Goal: Information Seeking & Learning: Find contact information

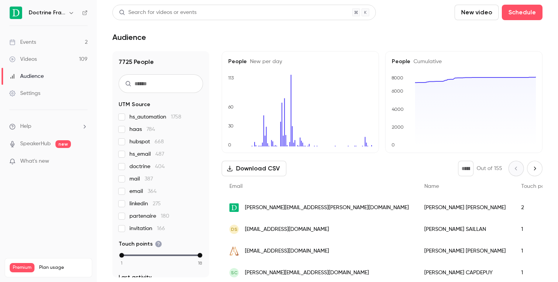
click at [68, 14] on icon "button" at bounding box center [71, 13] width 6 height 6
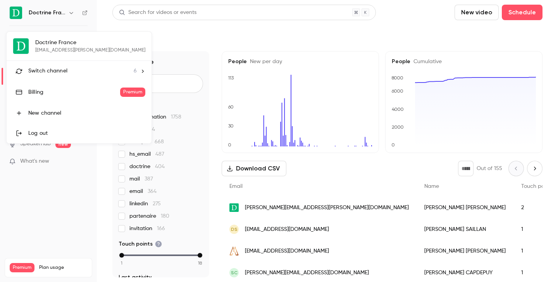
click at [65, 75] on li "Switch channel 6" at bounding box center [79, 71] width 145 height 21
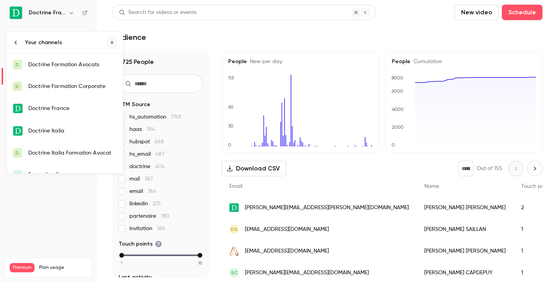
click at [76, 64] on div "Doctrine Formation Avocats" at bounding box center [72, 65] width 88 height 8
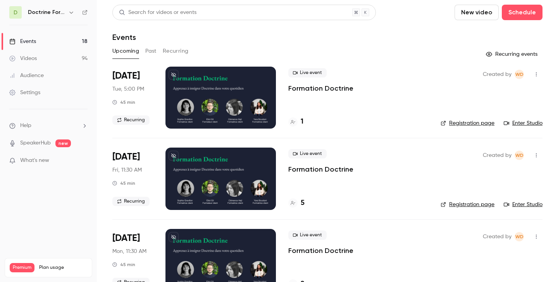
click at [154, 49] on button "Past" at bounding box center [150, 51] width 11 height 12
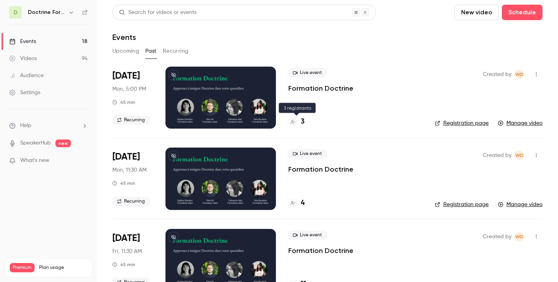
click at [300, 121] on div "3" at bounding box center [296, 122] width 16 height 10
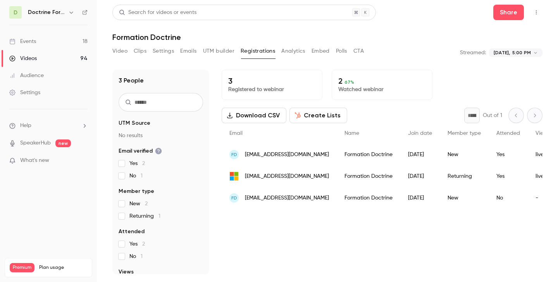
click at [290, 155] on span "[EMAIL_ADDRESS][DOMAIN_NAME]" at bounding box center [287, 155] width 84 height 8
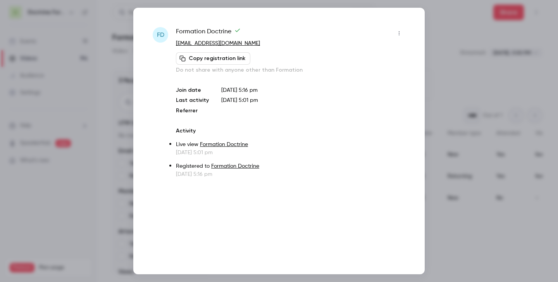
click at [455, 56] on div at bounding box center [279, 141] width 558 height 282
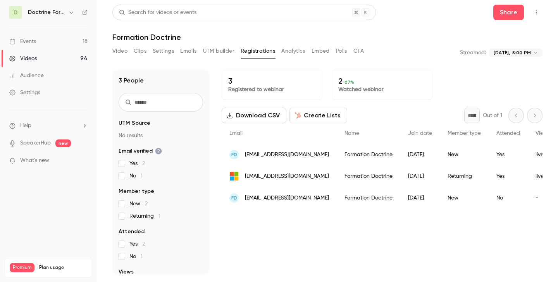
click at [263, 178] on span "[EMAIL_ADDRESS][DOMAIN_NAME]" at bounding box center [287, 176] width 84 height 8
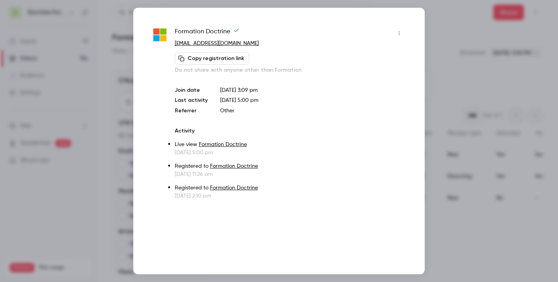
click at [442, 45] on div at bounding box center [279, 141] width 558 height 282
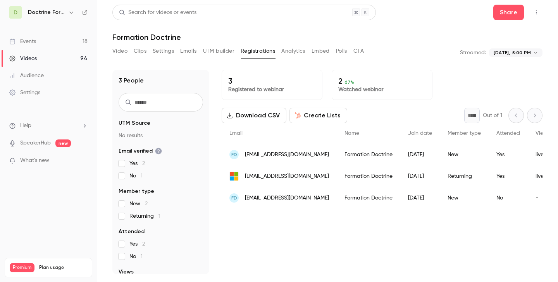
click at [262, 201] on span "[EMAIL_ADDRESS][DOMAIN_NAME]" at bounding box center [287, 198] width 84 height 8
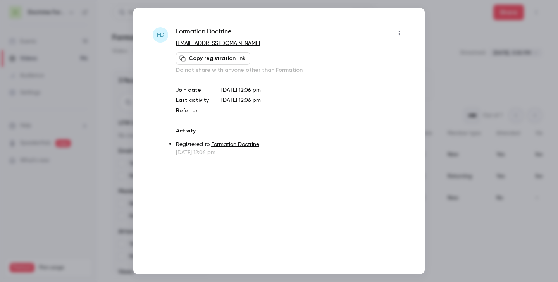
click at [519, 83] on div at bounding box center [279, 141] width 558 height 282
